Goal: Information Seeking & Learning: Learn about a topic

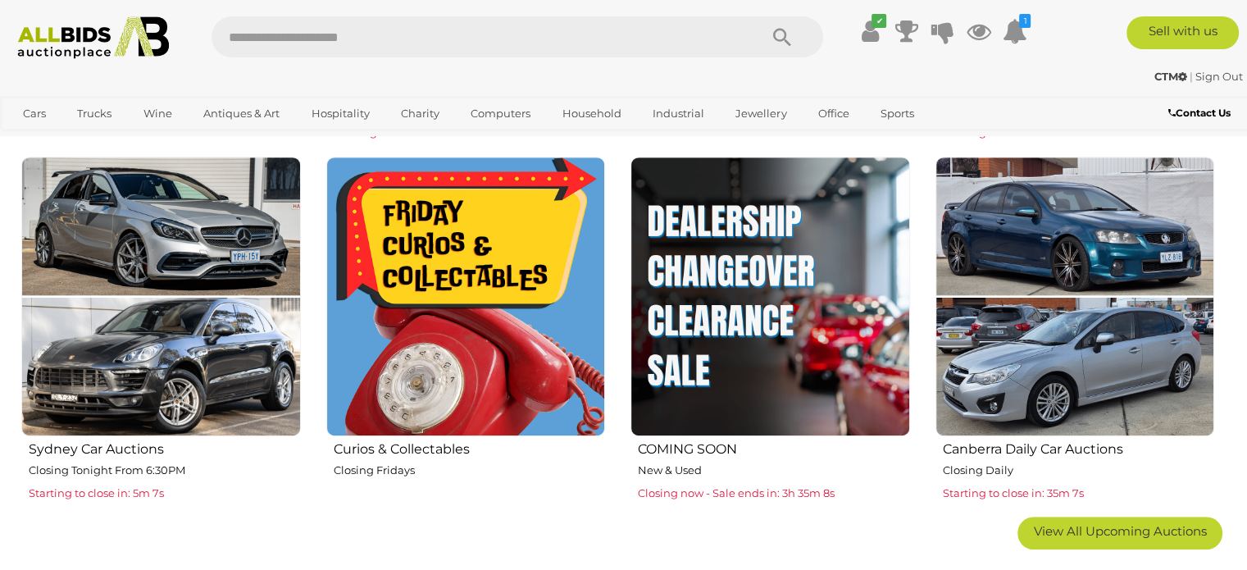
scroll to position [984, 0]
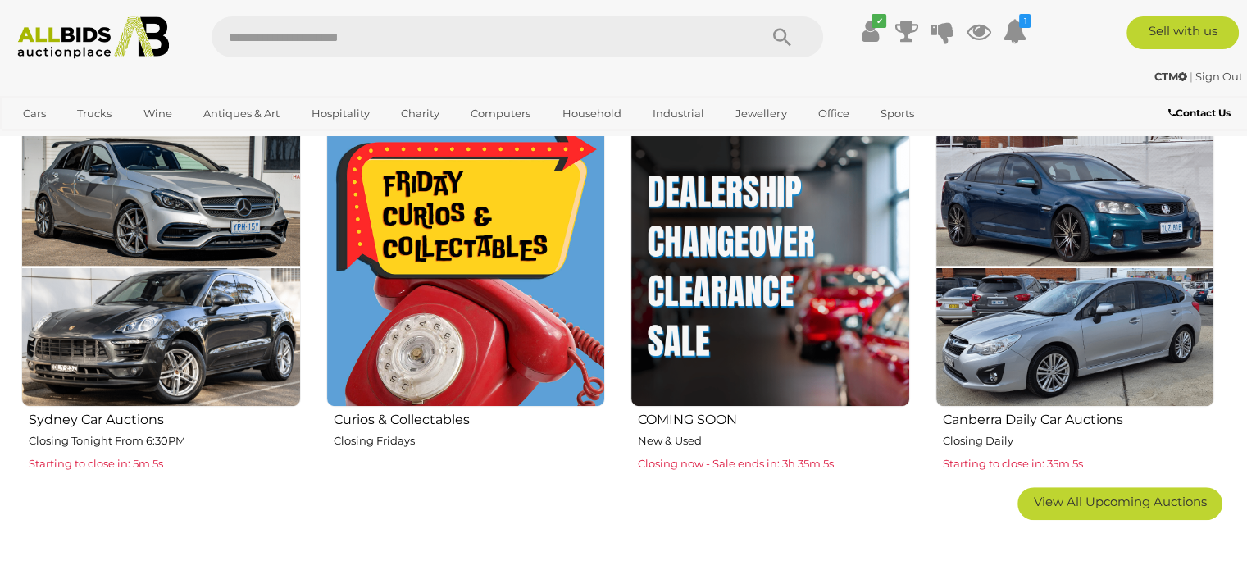
click at [463, 320] on img at bounding box center [466, 267] width 280 height 280
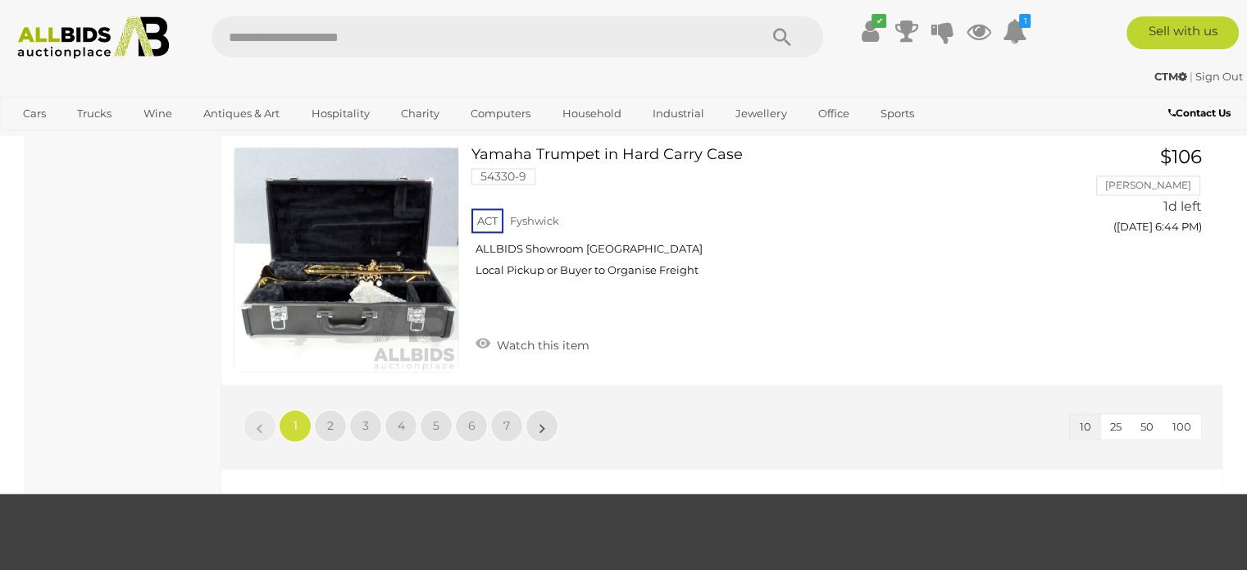
scroll to position [2542, 0]
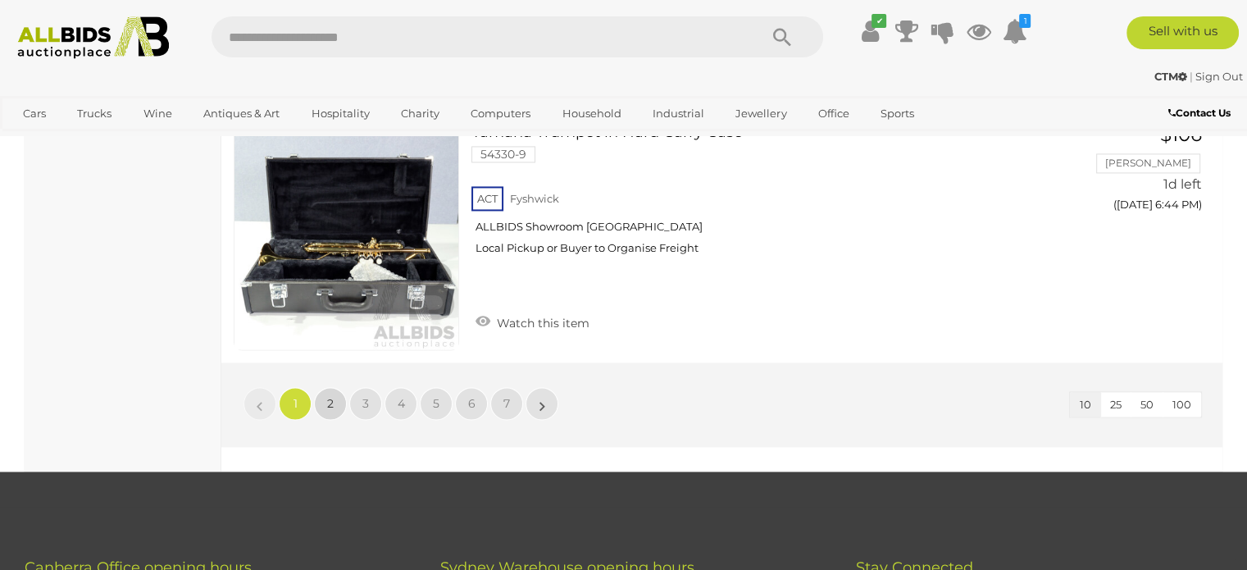
click at [319, 402] on link "2" at bounding box center [330, 403] width 33 height 33
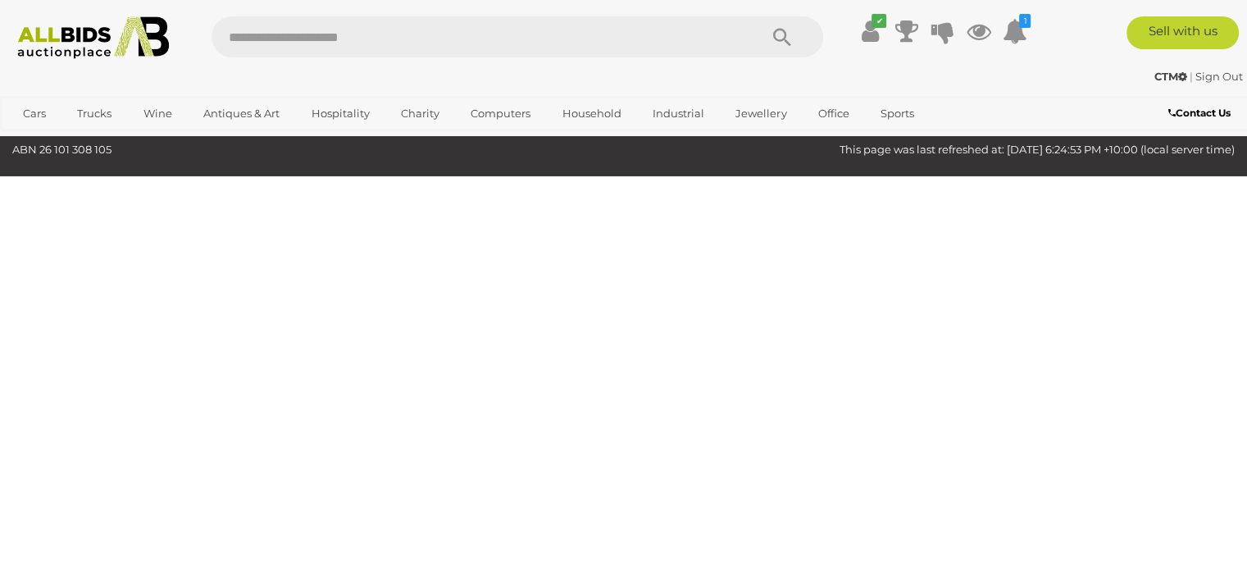
scroll to position [84, 0]
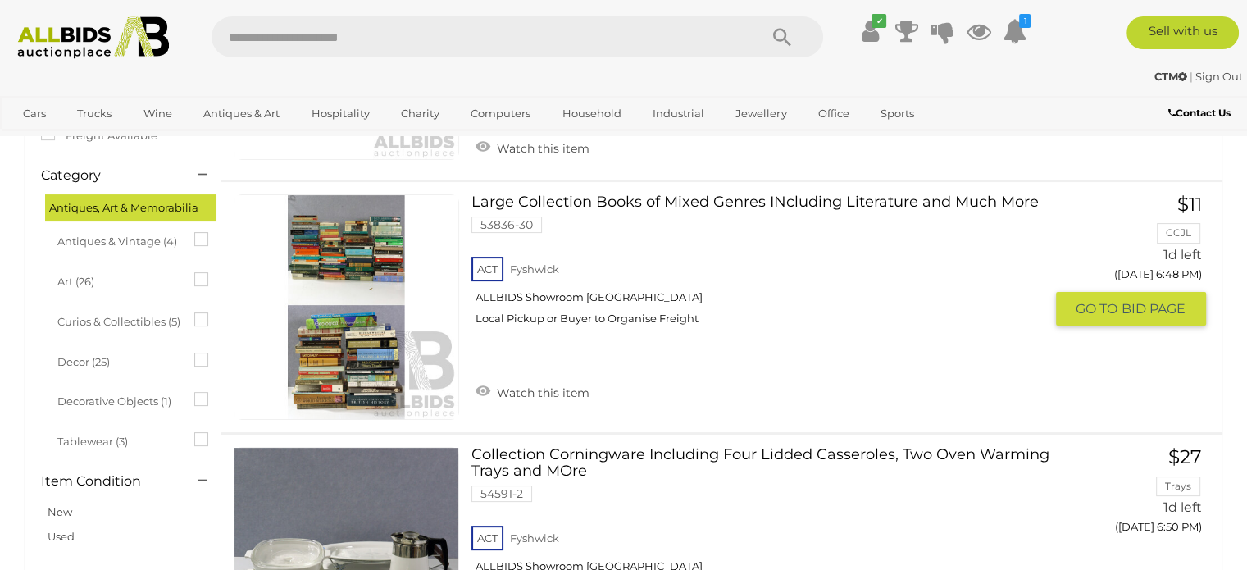
scroll to position [330, 0]
click at [348, 247] on link at bounding box center [346, 306] width 225 height 225
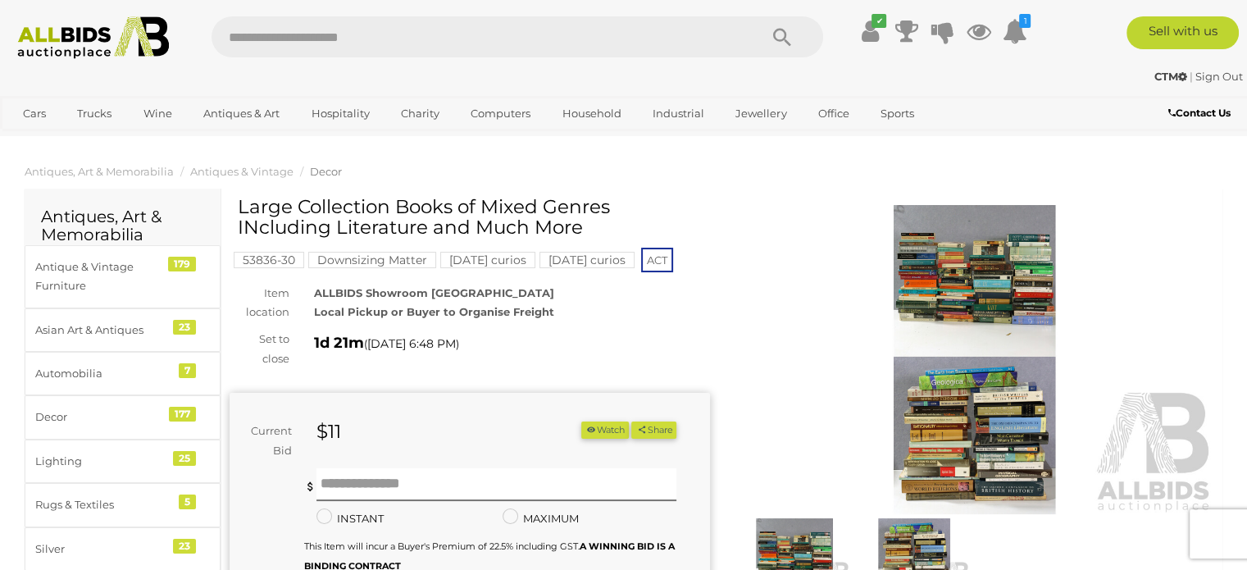
click at [971, 266] on img at bounding box center [975, 359] width 480 height 309
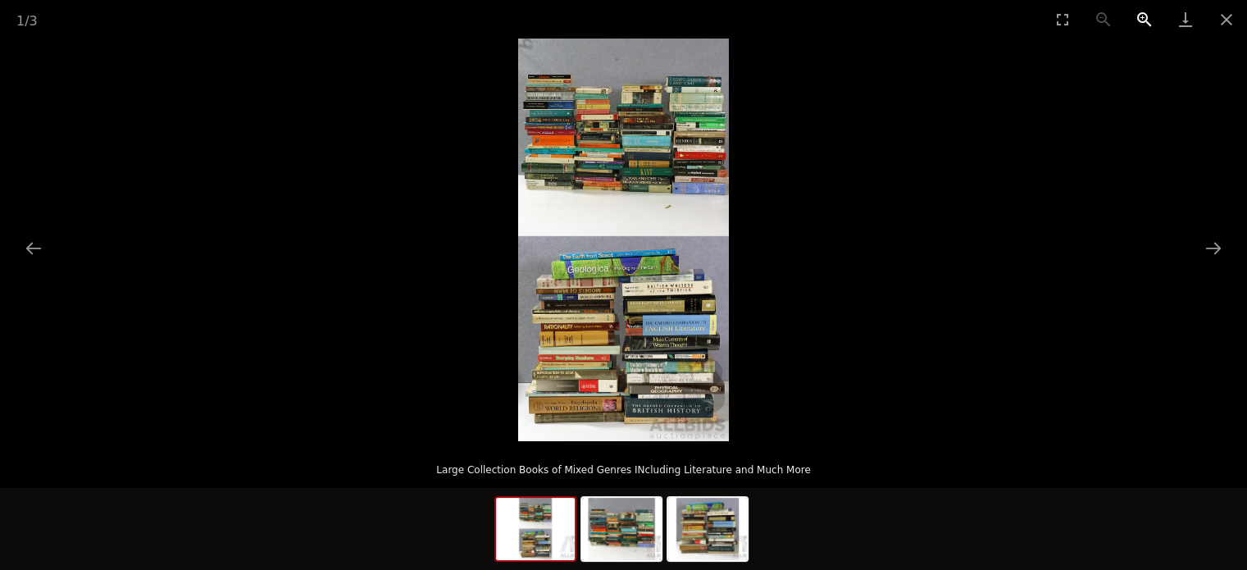
click at [1146, 19] on button "Zoom in" at bounding box center [1144, 19] width 41 height 39
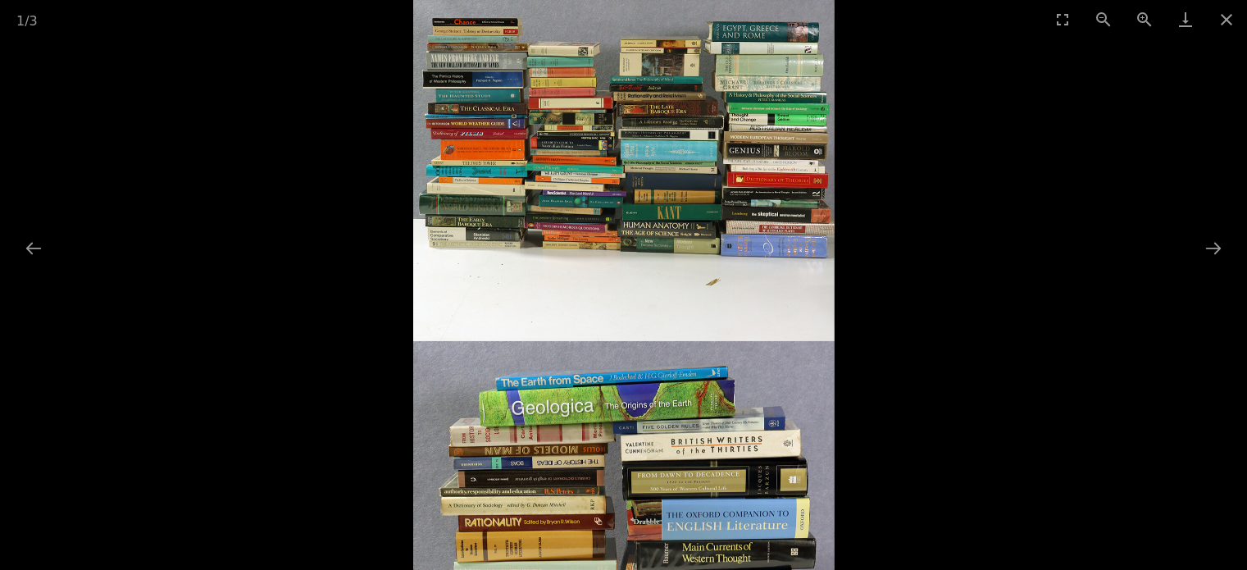
drag, startPoint x: 798, startPoint y: 180, endPoint x: 794, endPoint y: 311, distance: 131.3
click at [794, 311] on img at bounding box center [622, 348] width 421 height 805
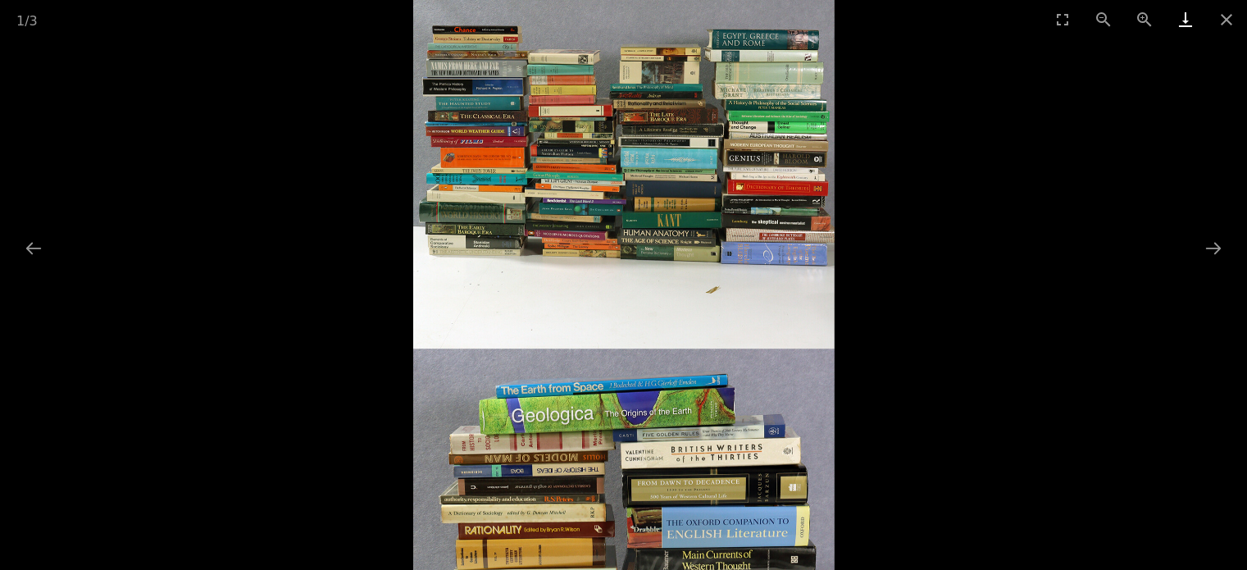
drag, startPoint x: 1218, startPoint y: 17, endPoint x: 1205, endPoint y: 22, distance: 13.2
click at [1217, 17] on button "Close gallery" at bounding box center [1226, 19] width 41 height 39
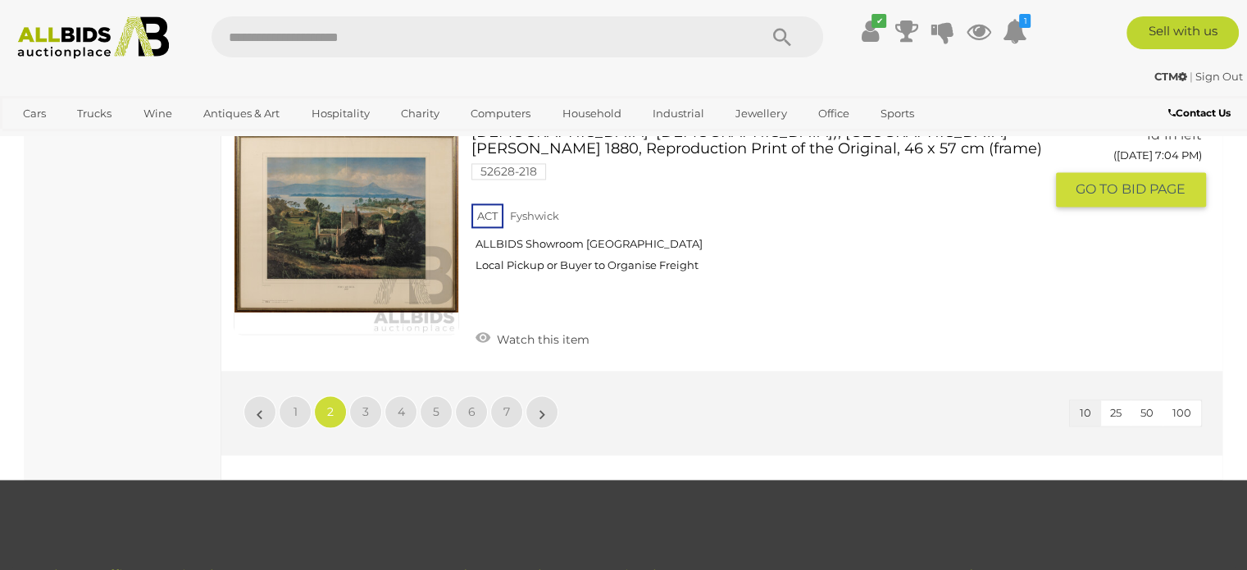
scroll to position [2499, 0]
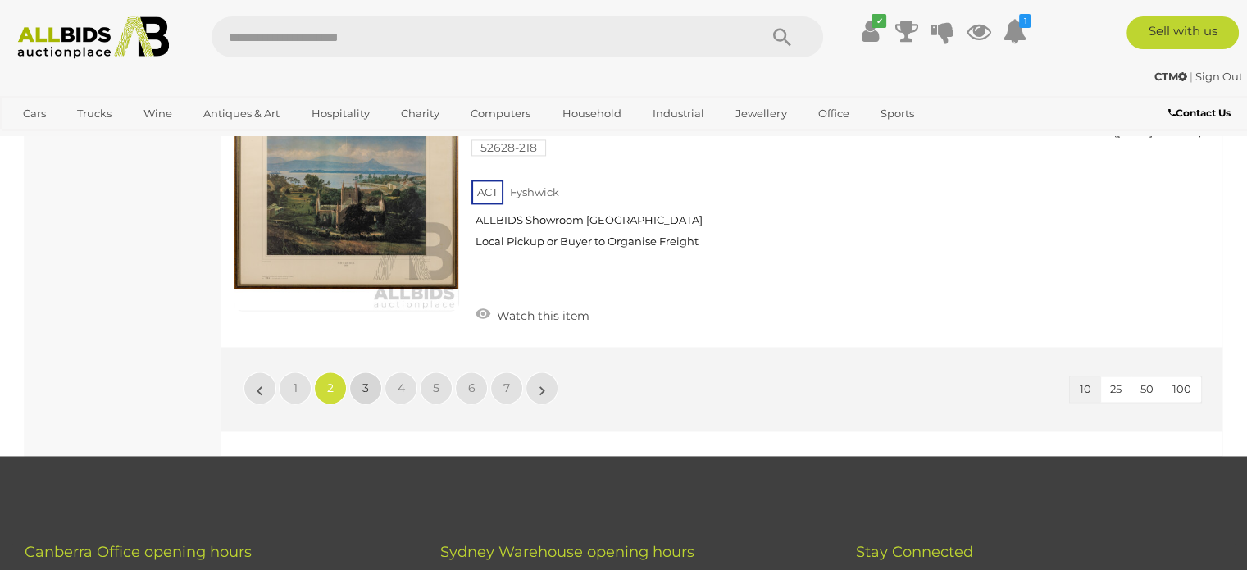
click at [365, 380] on span "3" at bounding box center [365, 387] width 7 height 15
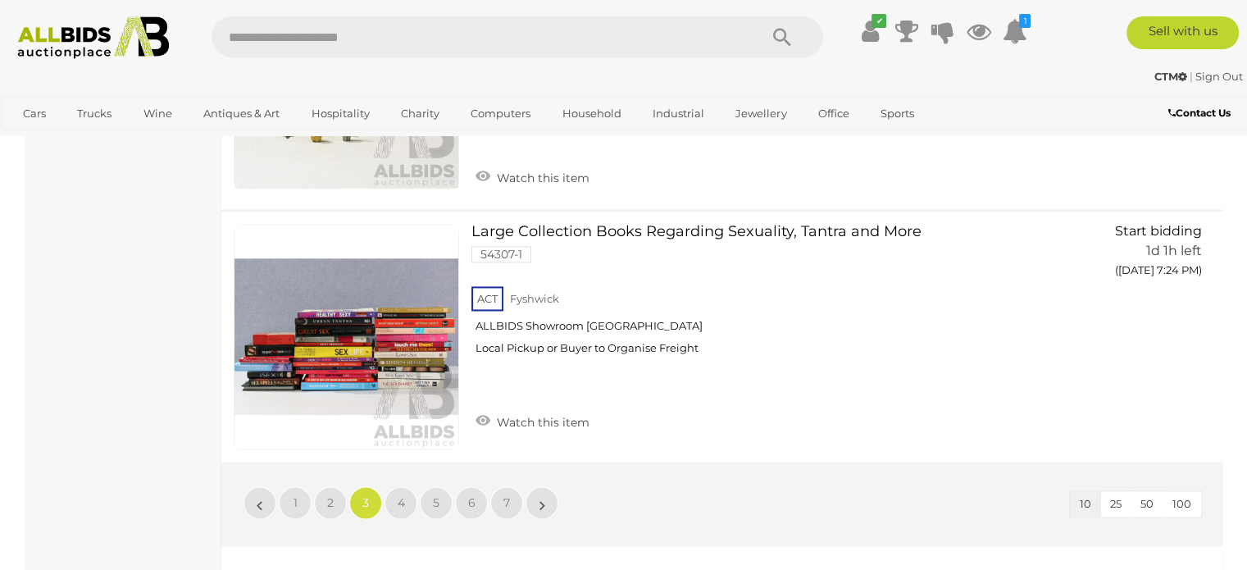
scroll to position [2379, 0]
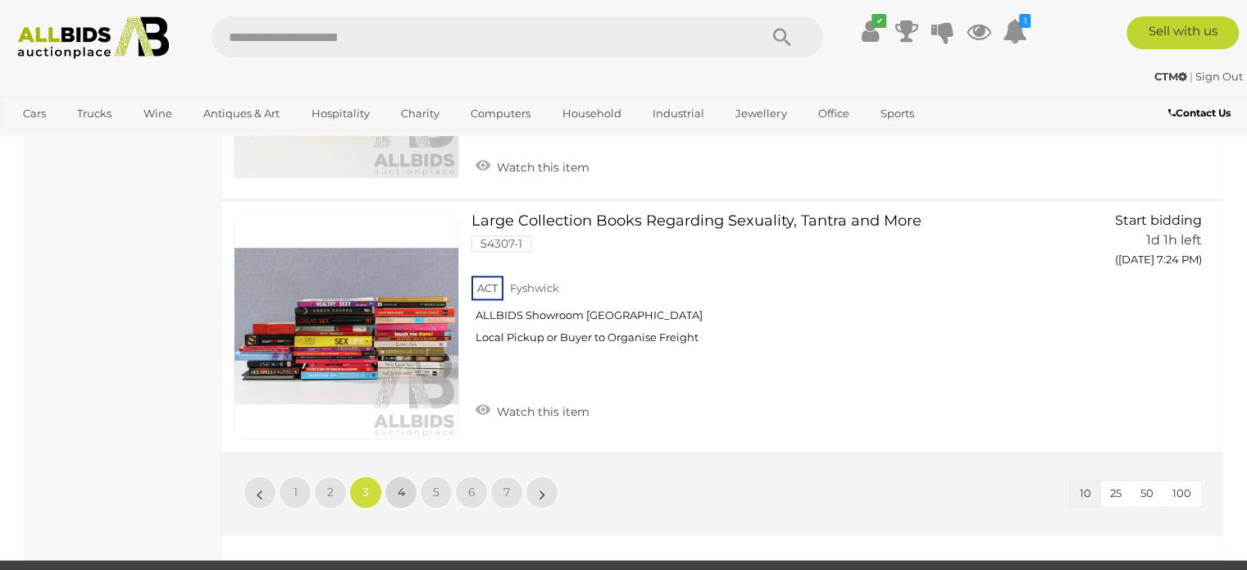
click at [395, 495] on link "4" at bounding box center [401, 492] width 33 height 33
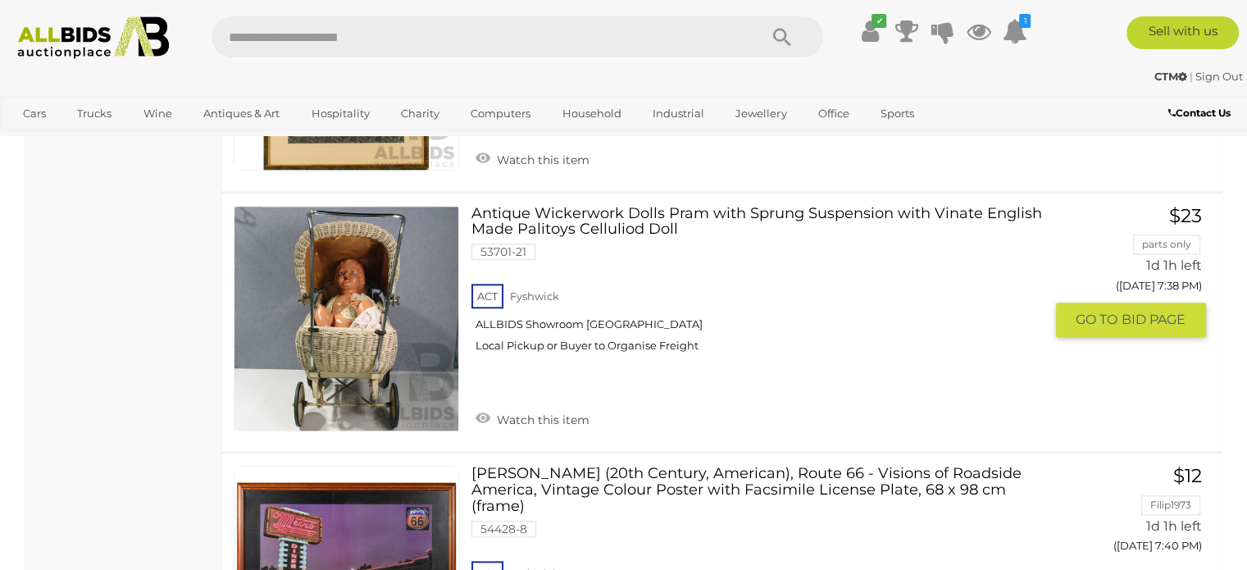
scroll to position [1641, 0]
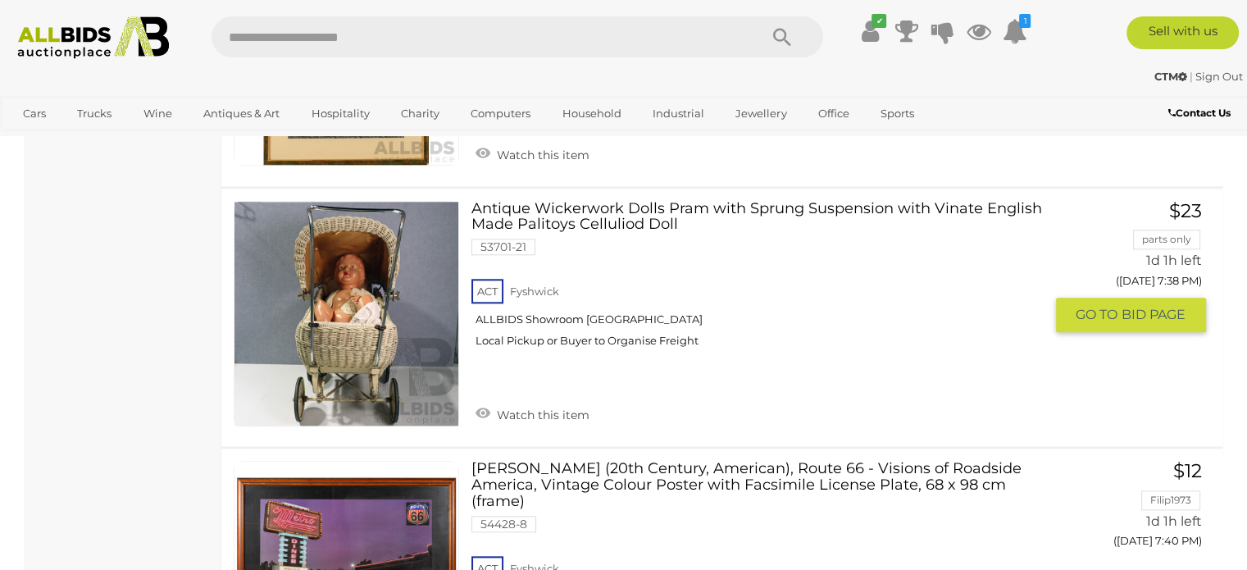
click at [333, 301] on link at bounding box center [346, 313] width 225 height 225
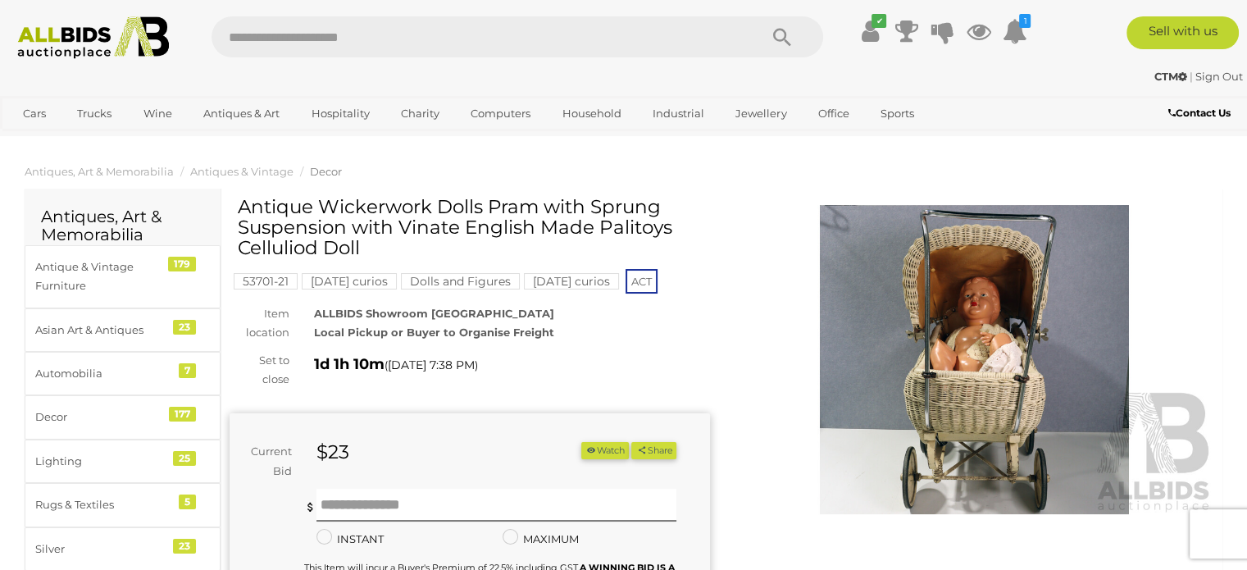
click at [963, 398] on img at bounding box center [975, 359] width 480 height 309
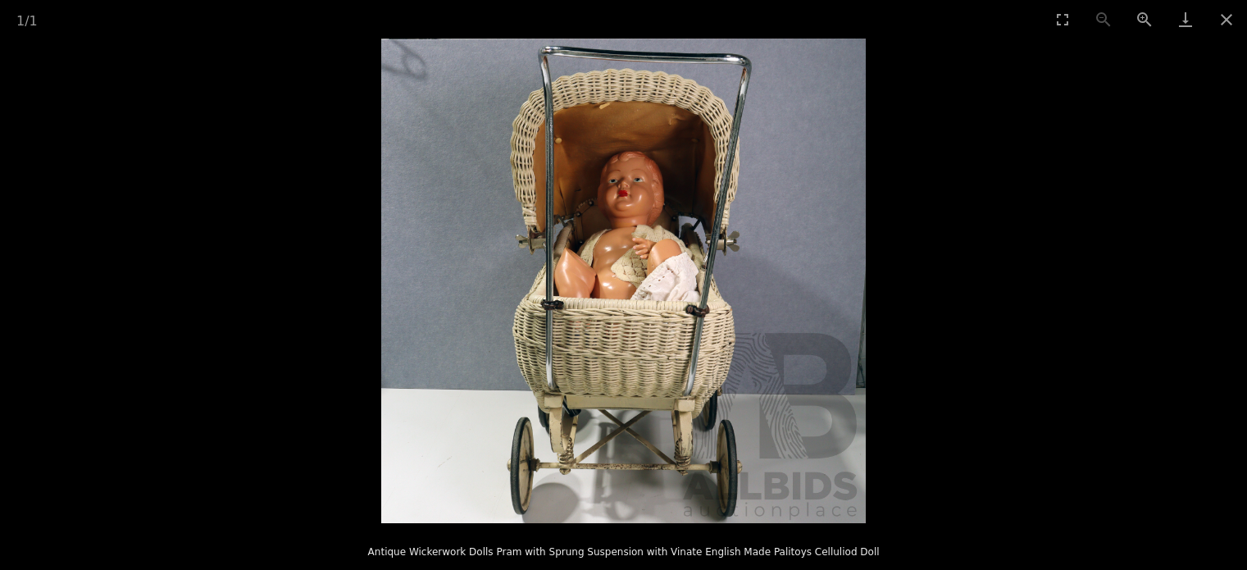
scroll to position [328, 0]
click at [1218, 18] on button "Close gallery" at bounding box center [1226, 19] width 41 height 39
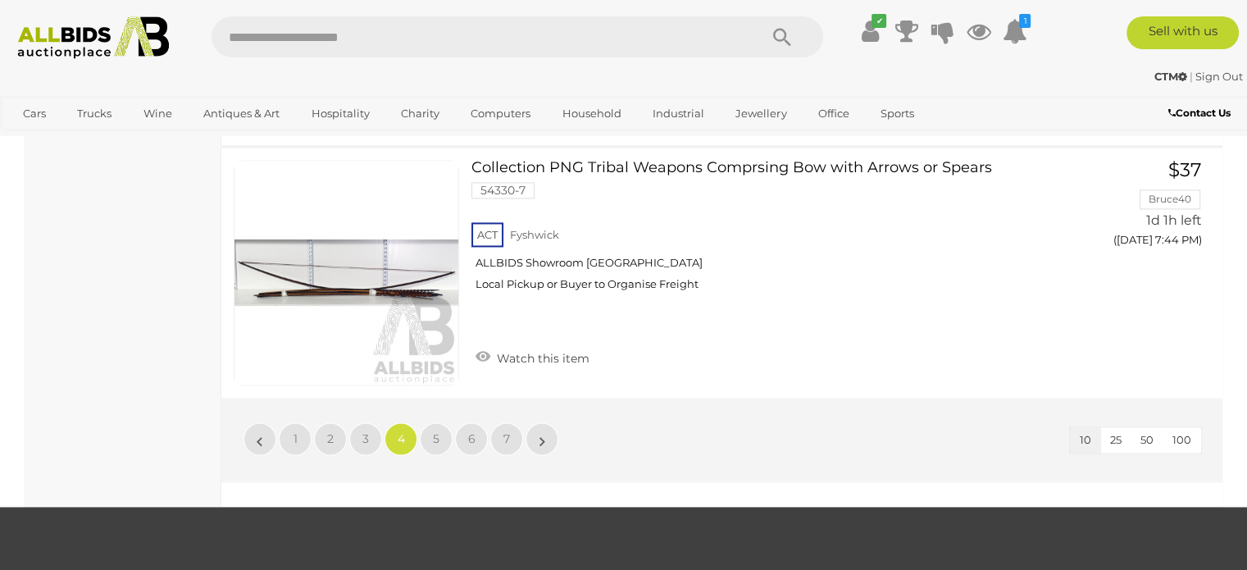
scroll to position [2479, 0]
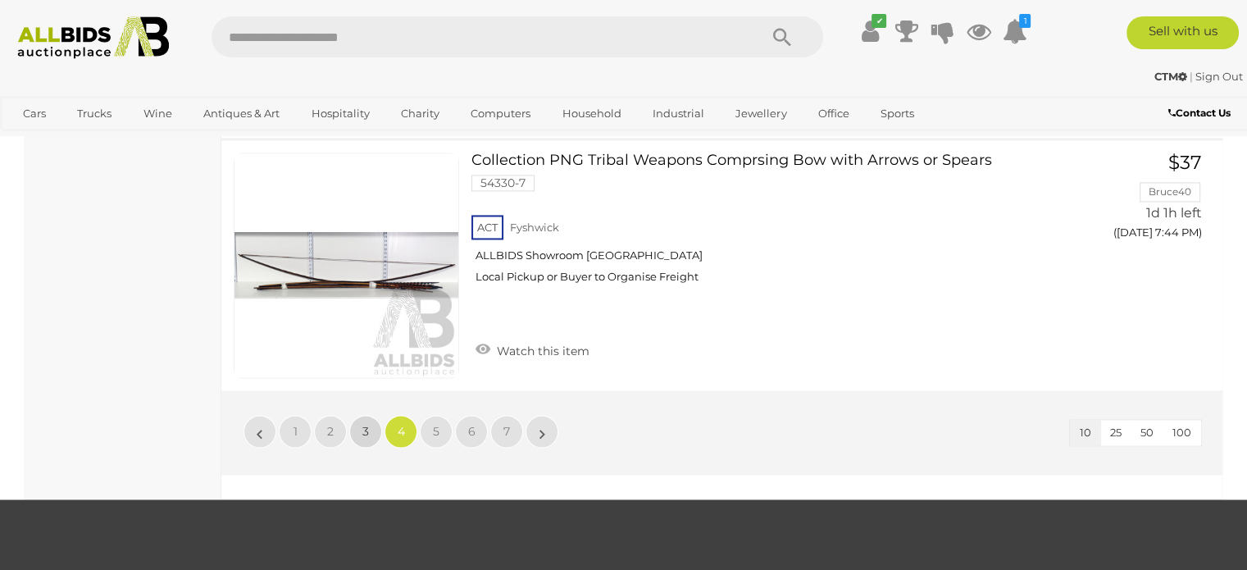
click at [360, 437] on link "3" at bounding box center [365, 431] width 33 height 33
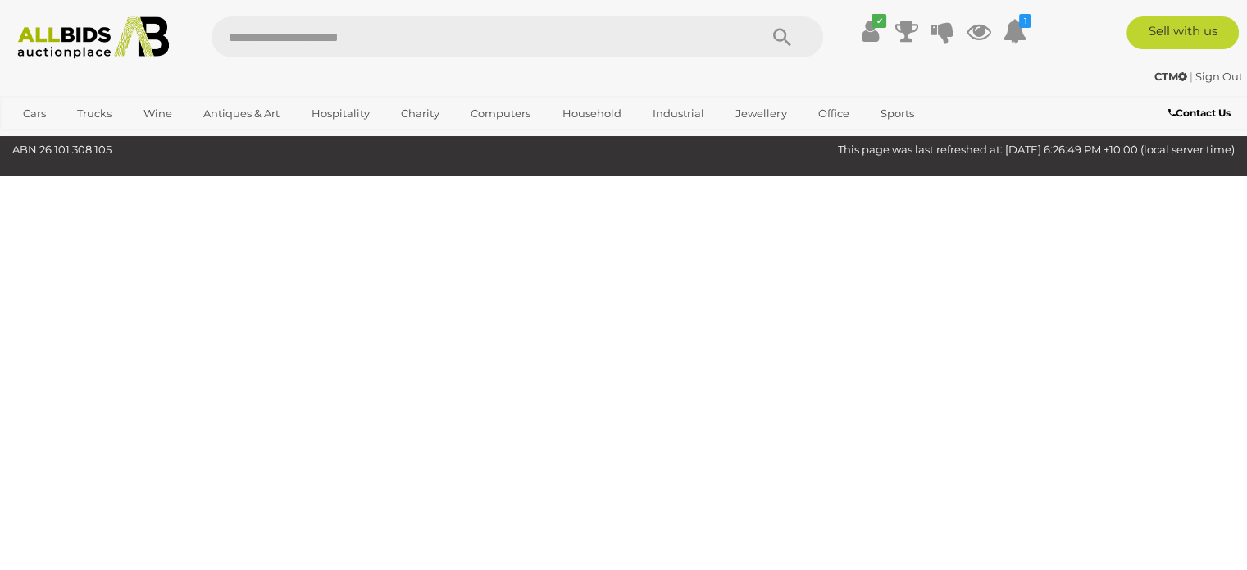
scroll to position [84, 0]
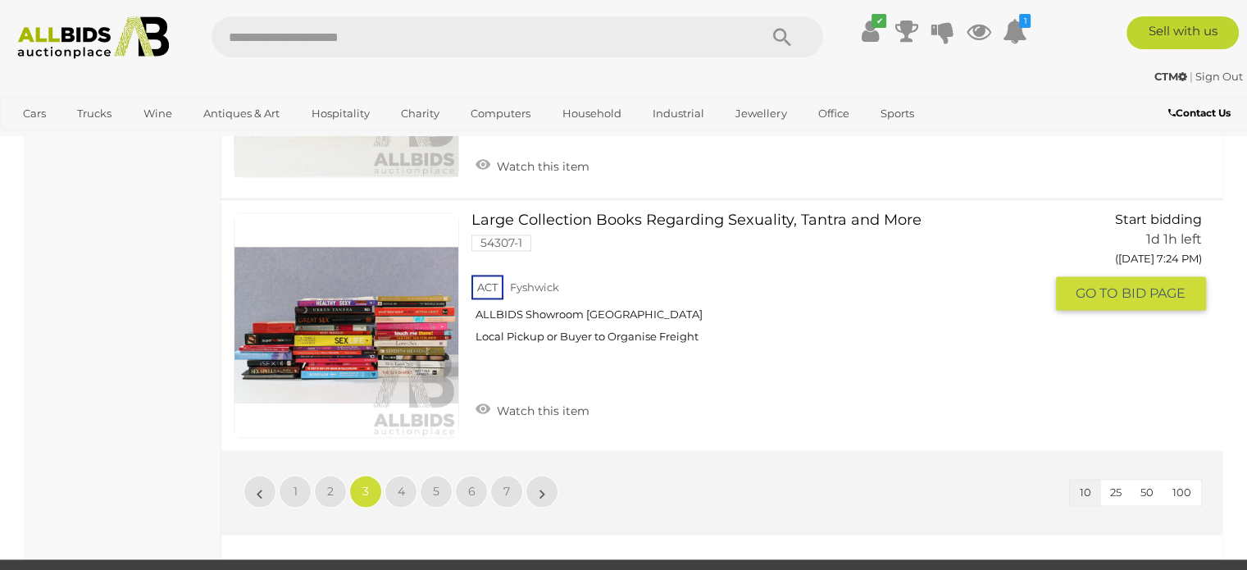
scroll to position [2379, 0]
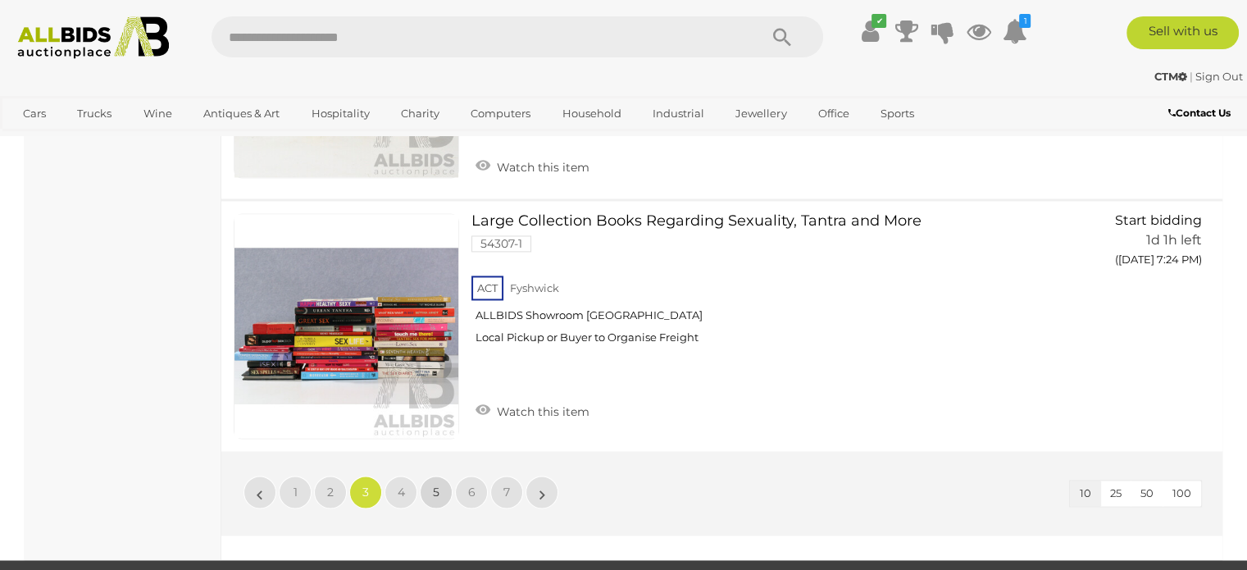
click at [436, 485] on span "5" at bounding box center [436, 492] width 7 height 15
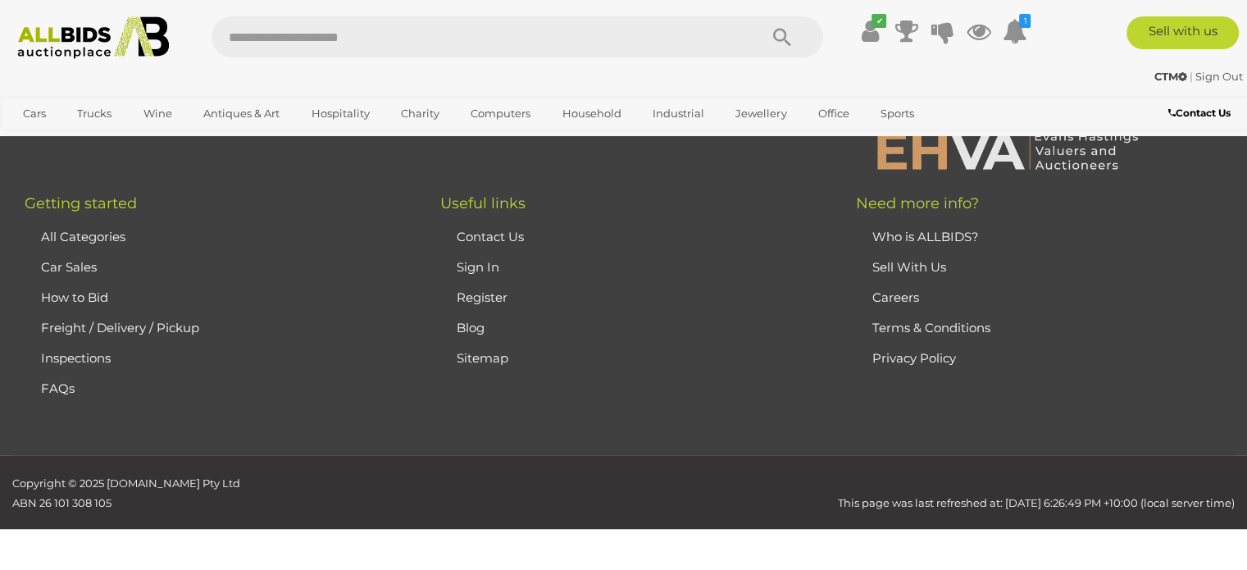
scroll to position [84, 0]
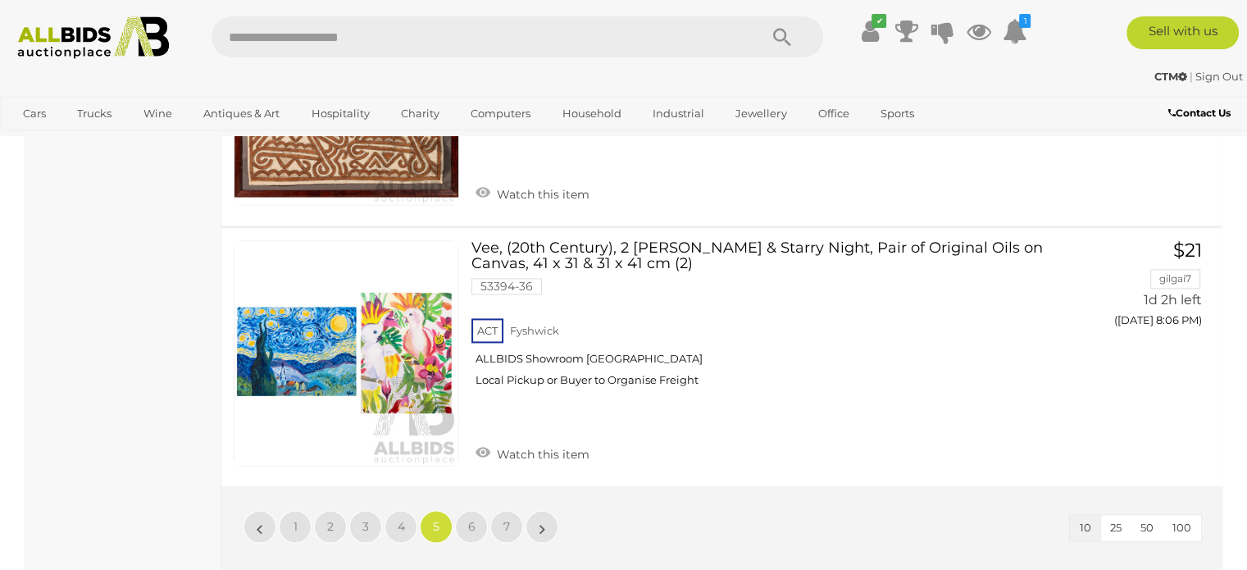
scroll to position [2379, 0]
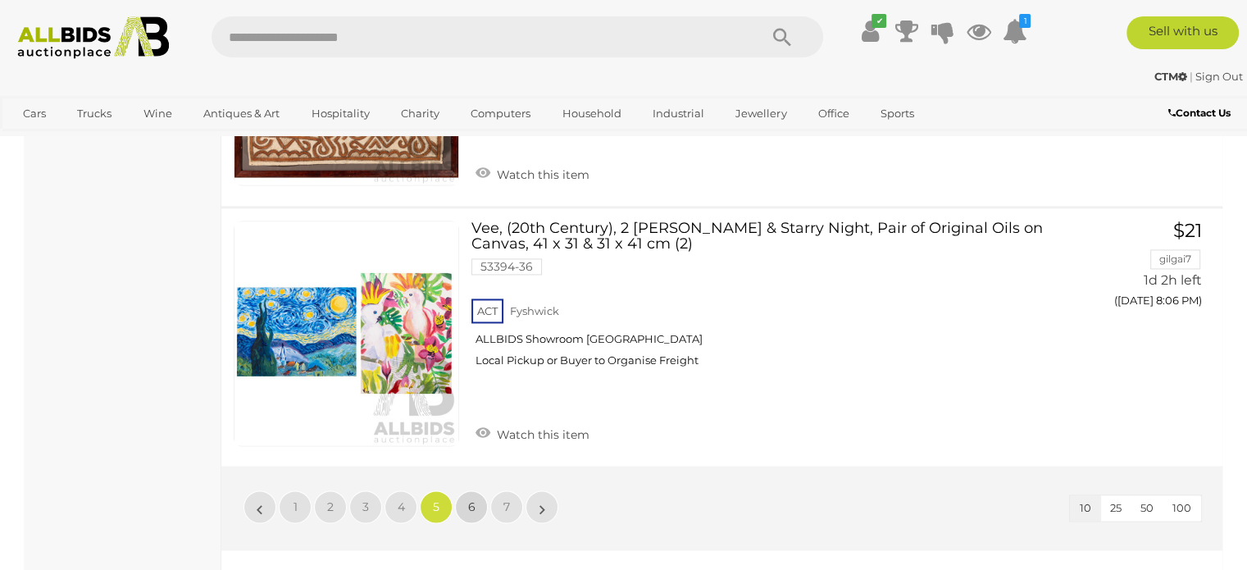
click at [464, 502] on link "6" at bounding box center [471, 506] width 33 height 33
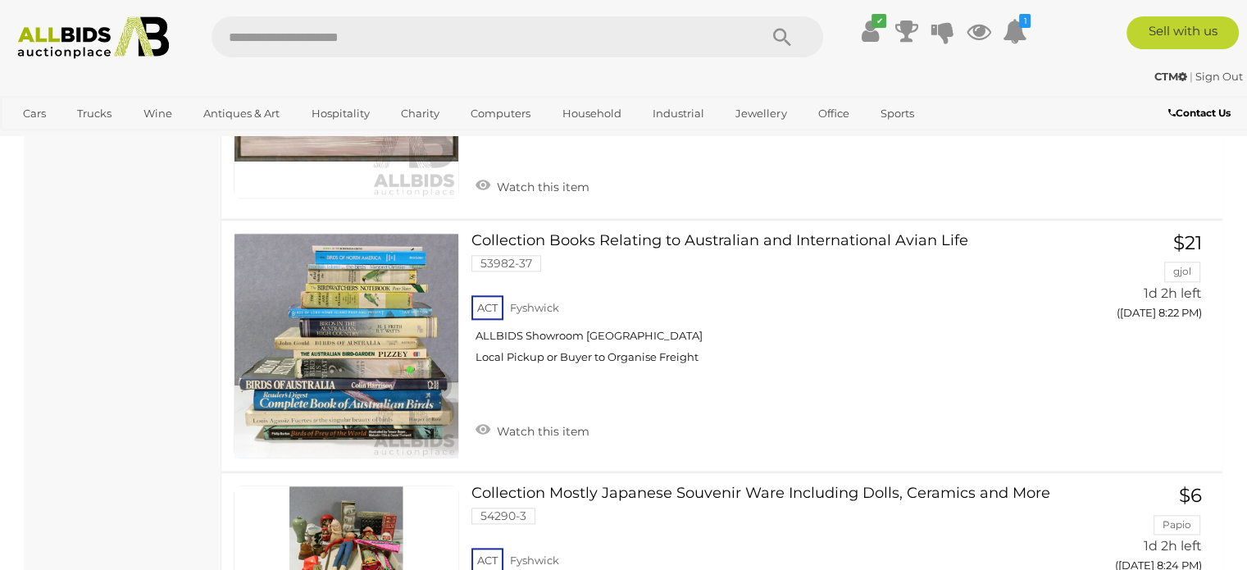
scroll to position [1887, 0]
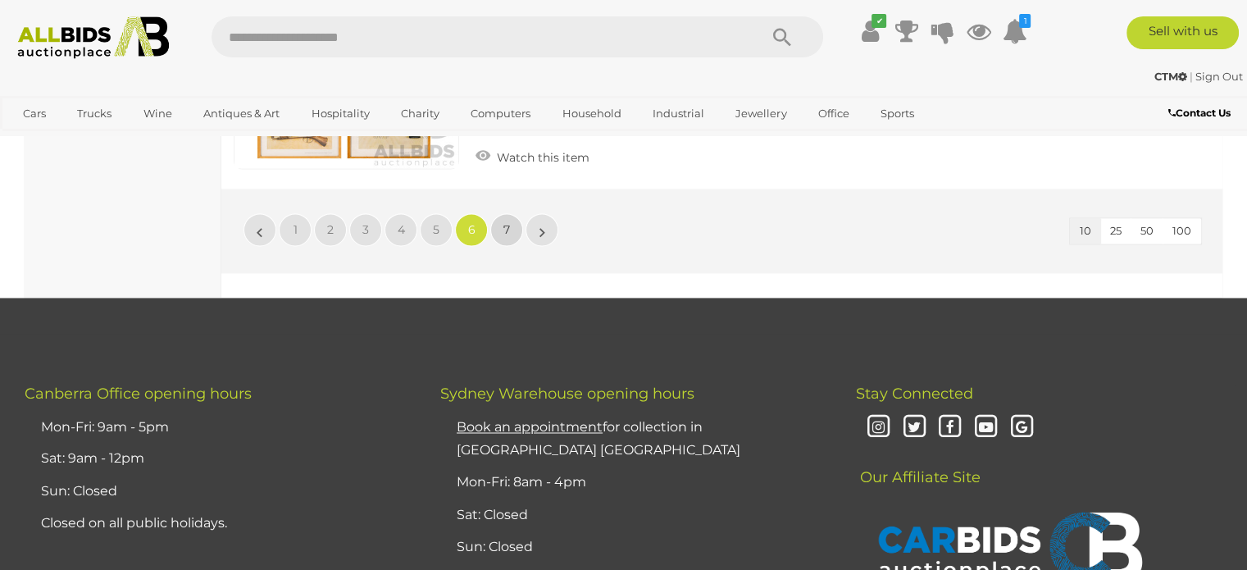
click at [509, 222] on span "7" at bounding box center [506, 229] width 7 height 15
